Goal: Task Accomplishment & Management: Manage account settings

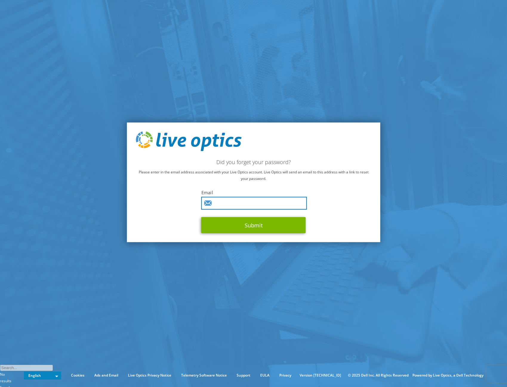
click at [252, 202] on input "text" at bounding box center [254, 203] width 106 height 13
type input "aaron.polley@compnow.com.au"
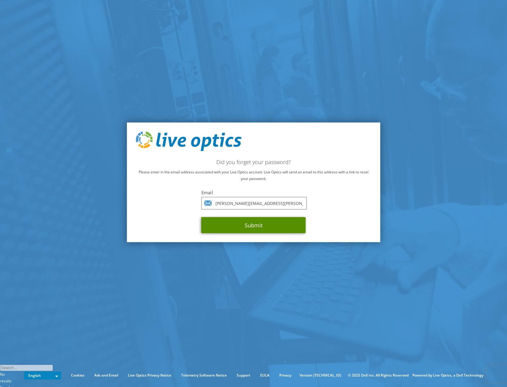
click at [249, 230] on button "Submit" at bounding box center [253, 225] width 104 height 16
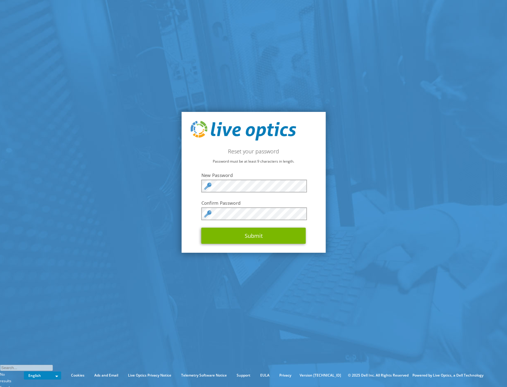
click at [176, 211] on section "Reset your password Password must be at least 9 characters in length. New Passw…" at bounding box center [253, 182] width 507 height 364
click at [233, 238] on button "Submit" at bounding box center [253, 236] width 104 height 16
